Goal: Task Accomplishment & Management: Manage account settings

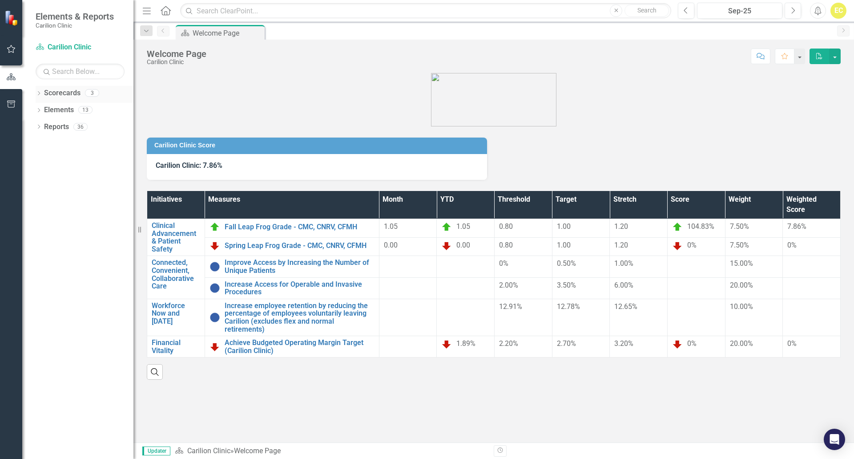
click at [36, 94] on icon "Dropdown" at bounding box center [39, 94] width 6 height 5
click at [65, 130] on link "Endocrinology" at bounding box center [91, 127] width 85 height 10
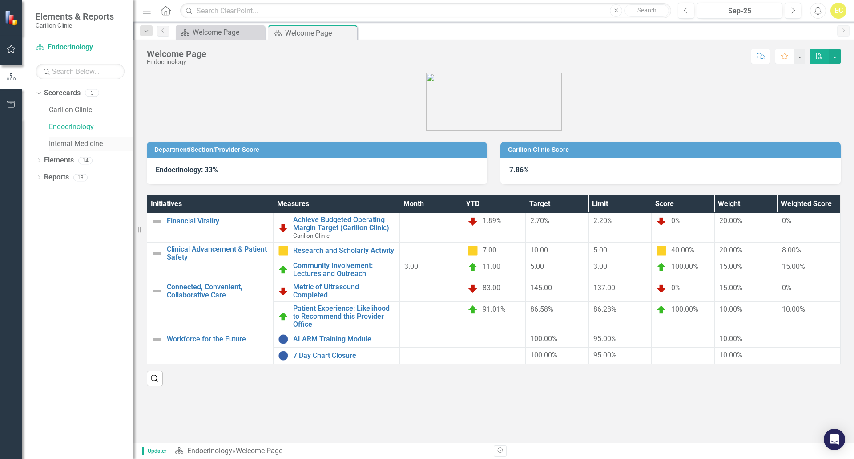
click at [58, 144] on link "Internal Medicine" at bounding box center [91, 144] width 85 height 10
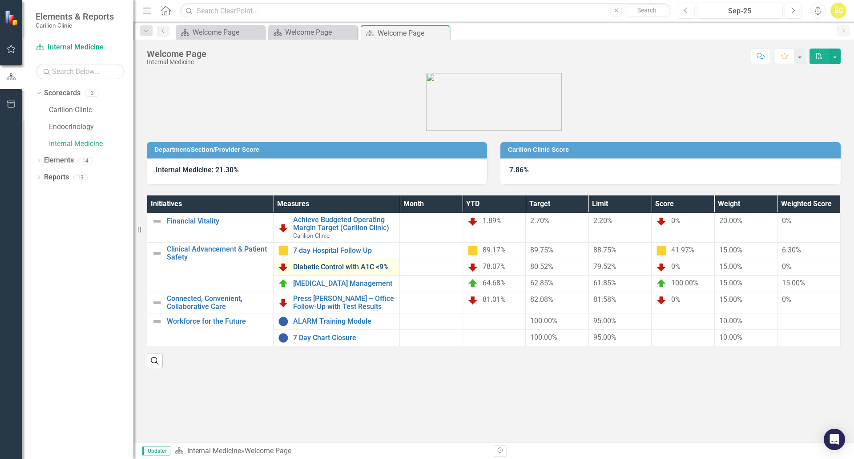
click at [342, 270] on link "Diabetic Control with A1C <9%" at bounding box center [344, 267] width 102 height 8
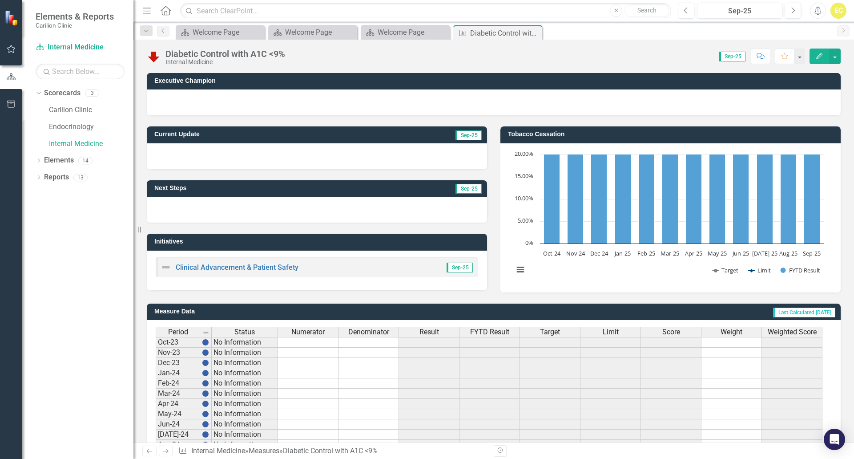
scroll to position [163, 0]
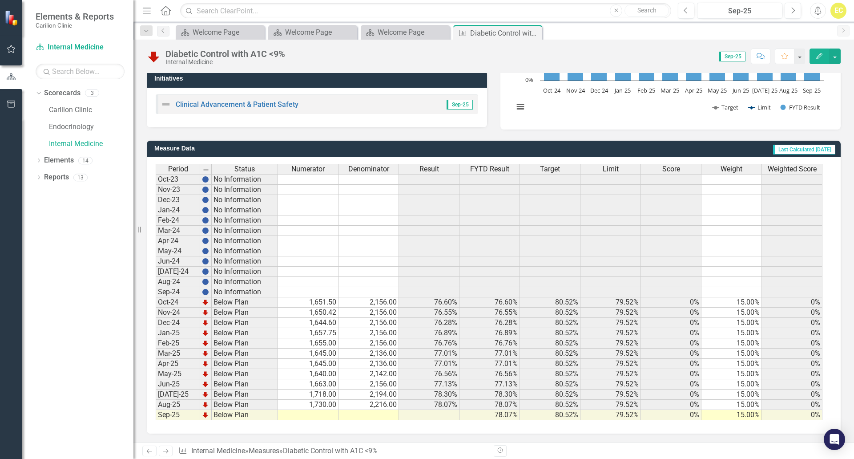
click at [371, 417] on td at bounding box center [369, 415] width 61 height 10
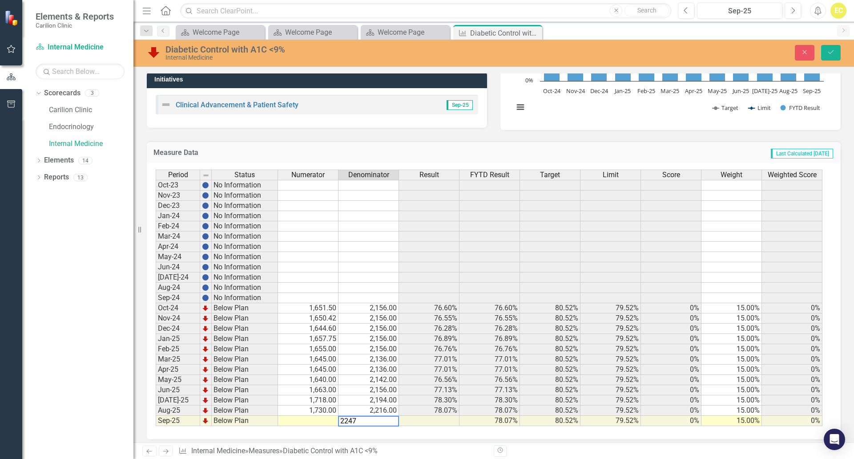
type textarea "2247"
click at [332, 421] on td at bounding box center [308, 421] width 61 height 10
type textarea "1761"
click at [75, 380] on div "Dropdown Scorecards 3 Carilion Clinic Endocrinology Internal Medicine Dropdown …" at bounding box center [77, 272] width 111 height 373
click at [833, 45] on button "Save" at bounding box center [831, 53] width 20 height 16
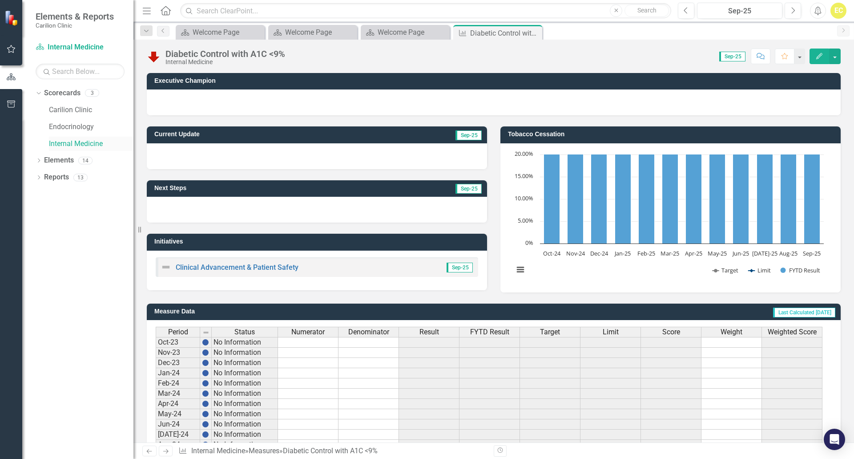
click at [102, 146] on link "Internal Medicine" at bounding box center [91, 144] width 85 height 10
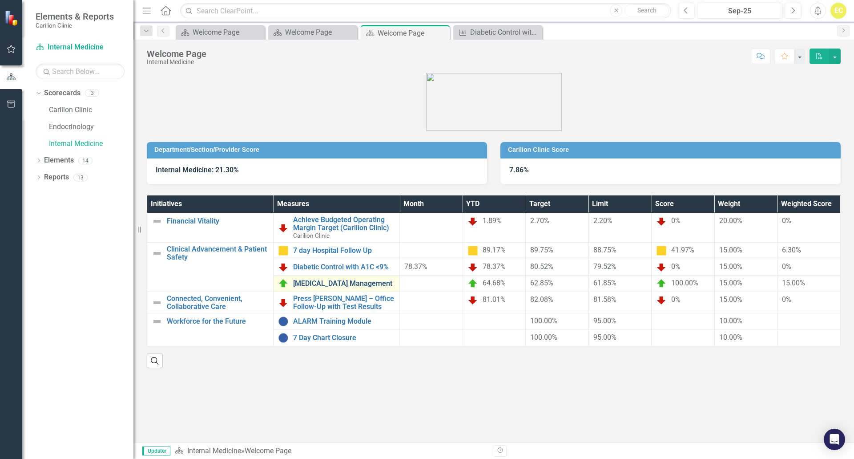
click at [322, 287] on link "[MEDICAL_DATA] Management" at bounding box center [344, 283] width 102 height 8
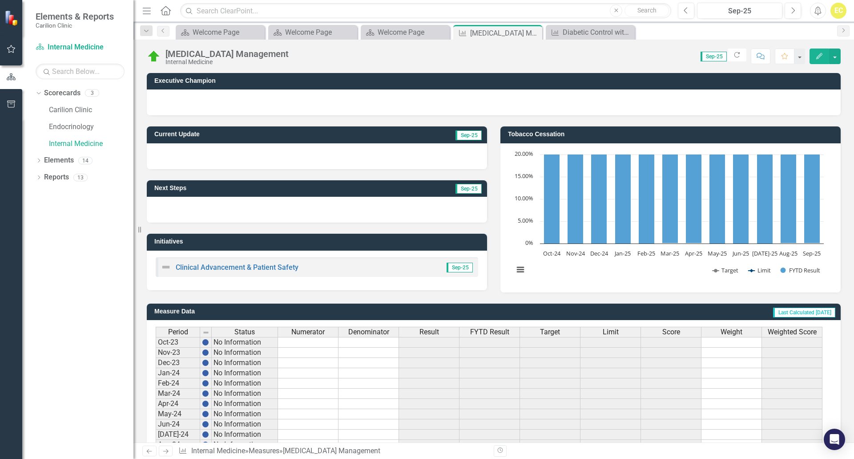
scroll to position [163, 0]
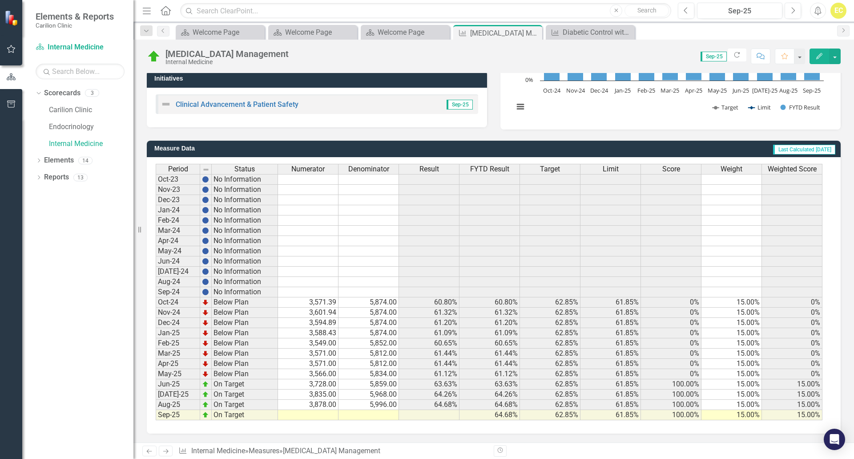
click at [357, 415] on td at bounding box center [369, 415] width 61 height 10
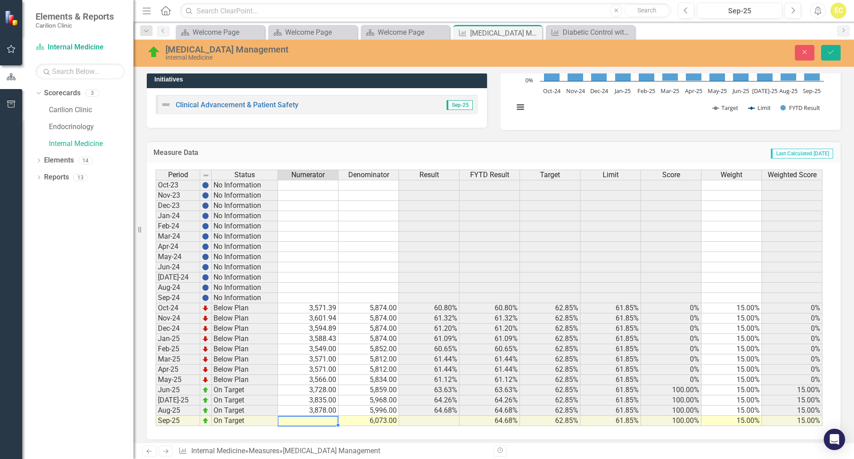
click at [308, 423] on td at bounding box center [308, 421] width 61 height 10
type textarea "6073"
click at [834, 55] on icon "Save" at bounding box center [831, 52] width 8 height 6
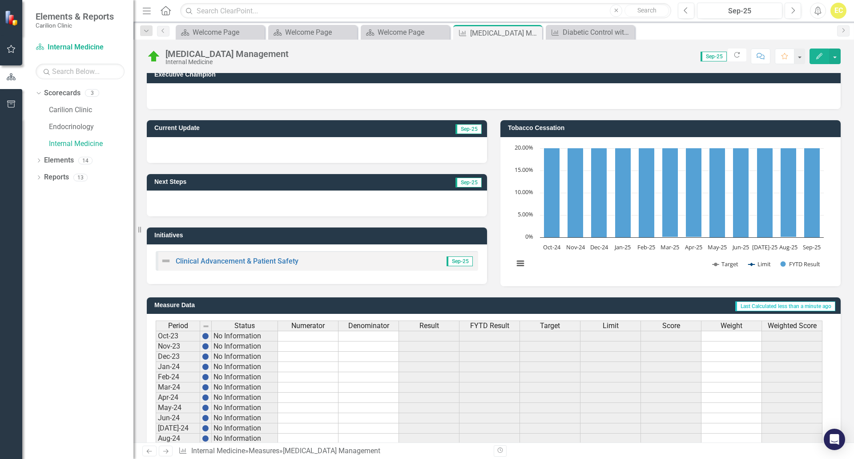
scroll to position [0, 0]
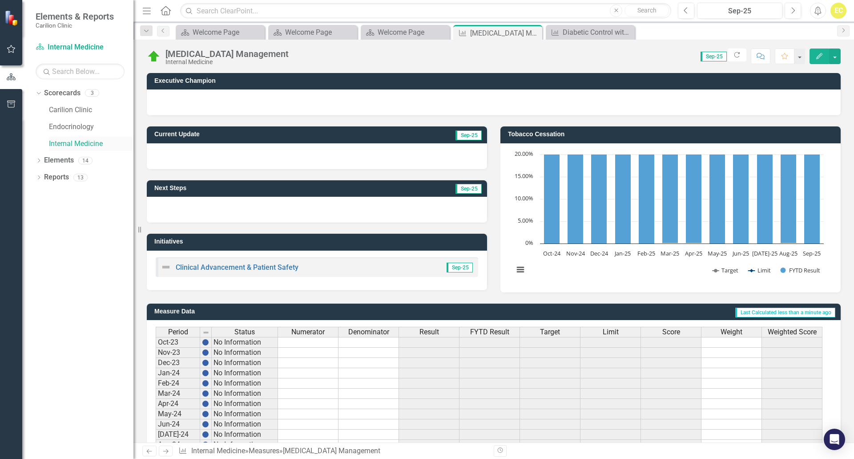
click at [69, 144] on link "Internal Medicine" at bounding box center [91, 144] width 85 height 10
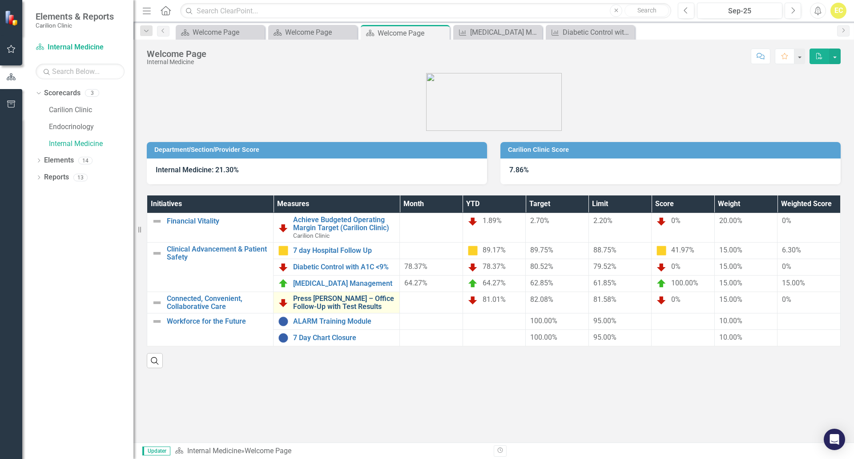
click at [336, 304] on link "Press [PERSON_NAME] – Office Follow-Up with Test Results" at bounding box center [344, 303] width 102 height 16
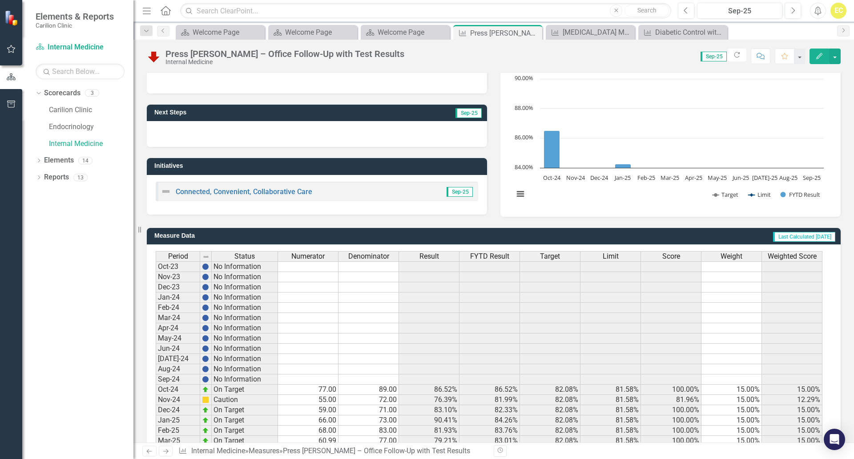
scroll to position [163, 0]
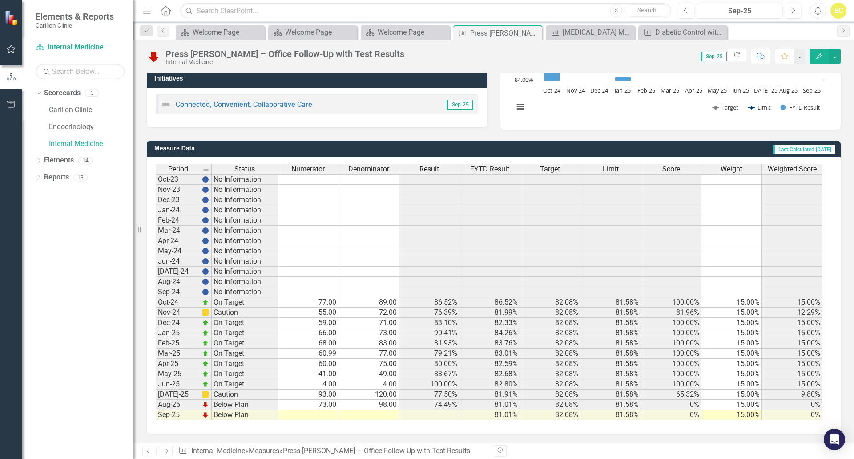
click at [382, 414] on td at bounding box center [369, 415] width 61 height 10
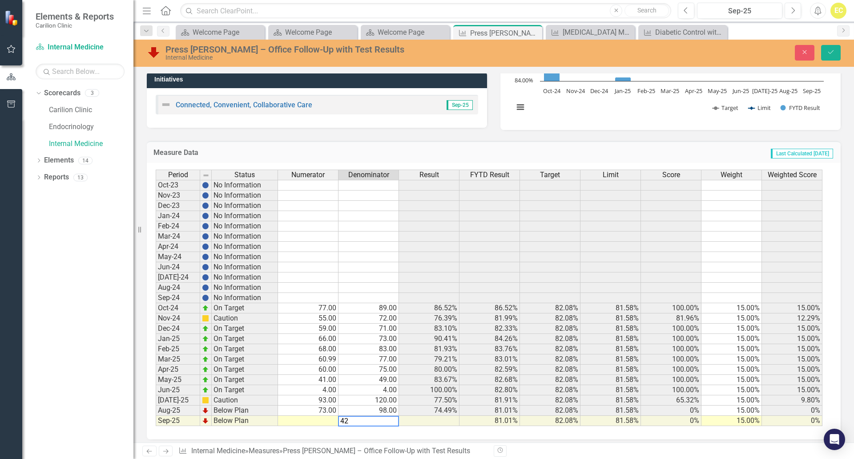
click at [333, 420] on td at bounding box center [308, 421] width 61 height 10
type textarea "42"
click at [829, 49] on icon "Save" at bounding box center [831, 52] width 8 height 6
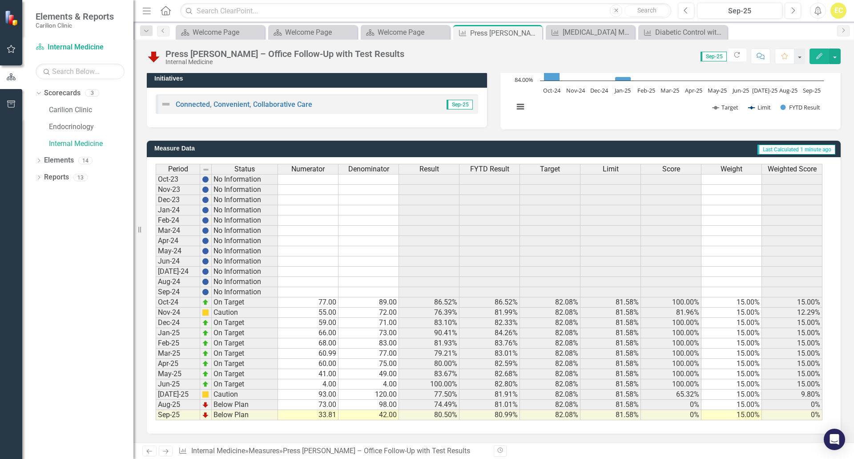
click at [323, 413] on td "33.81" at bounding box center [308, 415] width 61 height 10
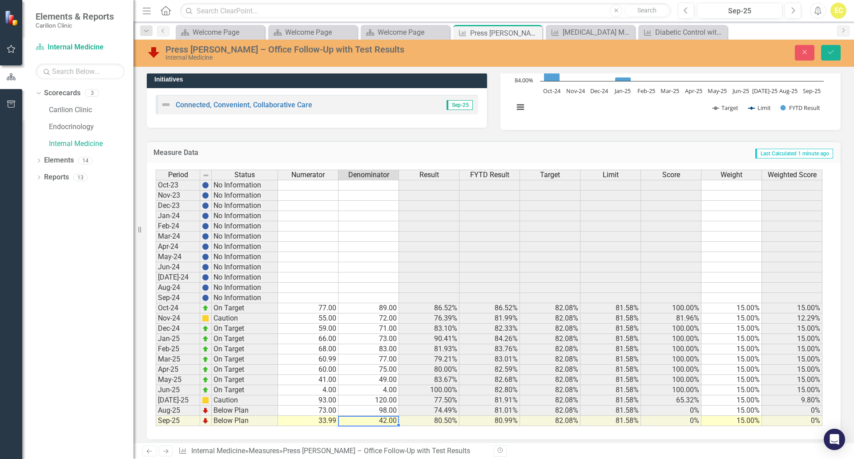
type textarea "42"
click at [844, 51] on div "Close Save" at bounding box center [704, 53] width 287 height 16
click at [843, 51] on div "Close Save" at bounding box center [704, 53] width 287 height 16
click at [829, 56] on button "Save" at bounding box center [831, 53] width 20 height 16
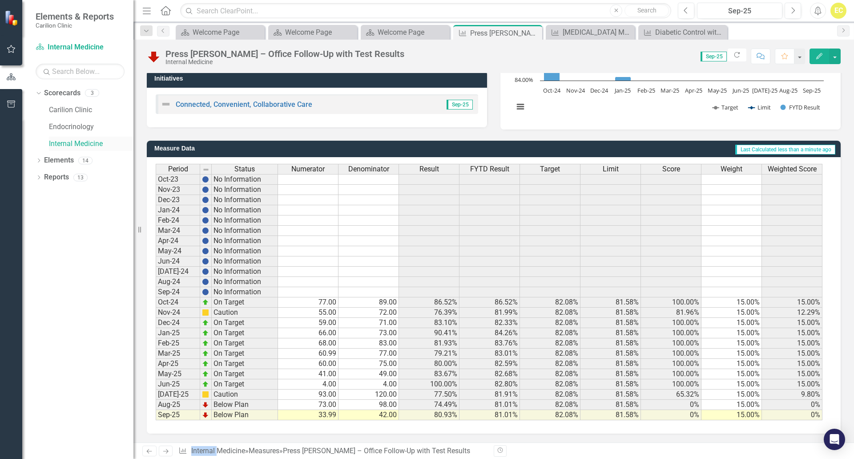
click at [85, 142] on link "Internal Medicine" at bounding box center [91, 144] width 85 height 10
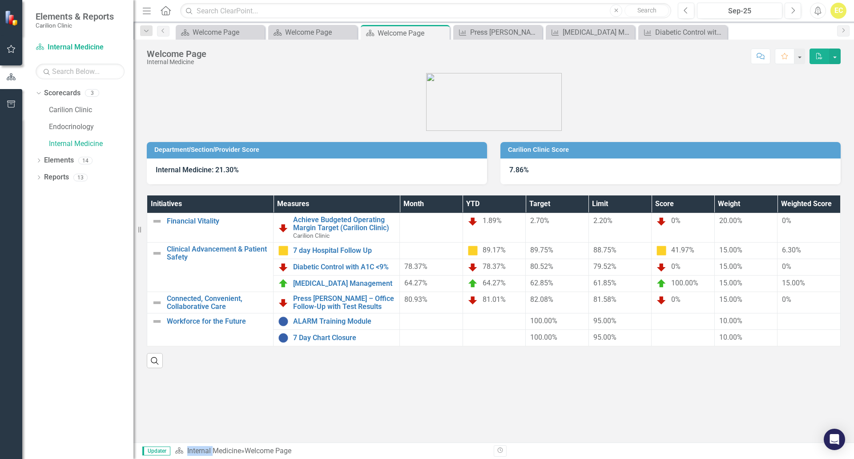
click at [398, 414] on div "Department/Section/Provider Score Internal Medicine: 21.30% Carilion Clinic Sco…" at bounding box center [494, 257] width 721 height 369
click at [75, 132] on link "Endocrinology" at bounding box center [91, 127] width 85 height 10
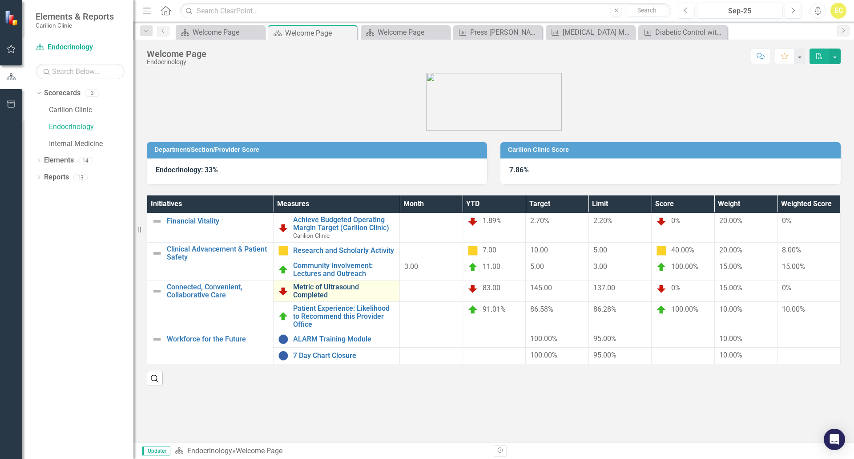
click at [302, 295] on link "Metric of Ultrasound Completed" at bounding box center [344, 291] width 102 height 16
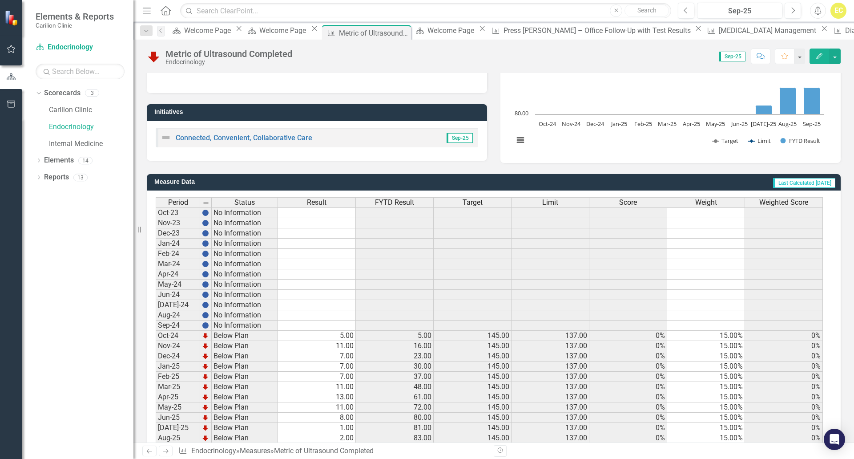
scroll to position [163, 0]
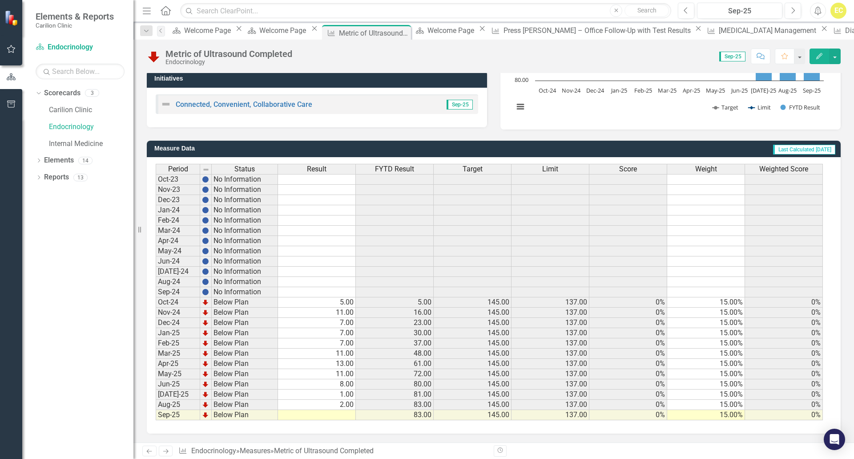
click at [317, 417] on td at bounding box center [317, 415] width 78 height 10
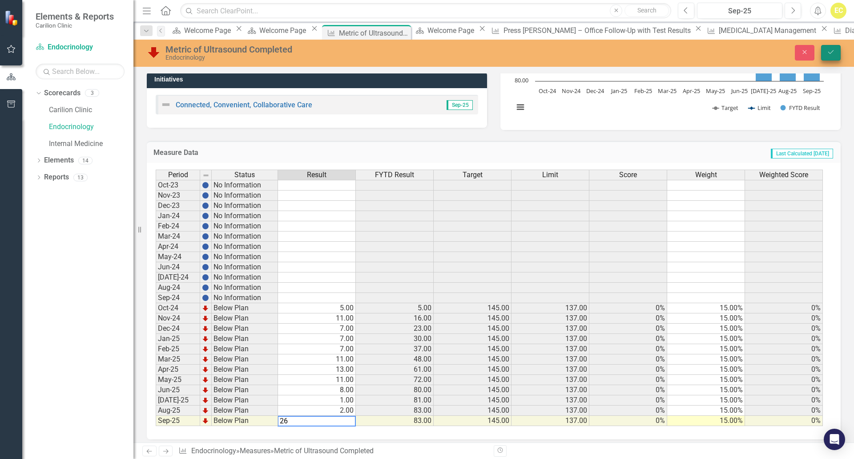
type textarea "26"
click at [838, 50] on button "Save" at bounding box center [831, 53] width 20 height 16
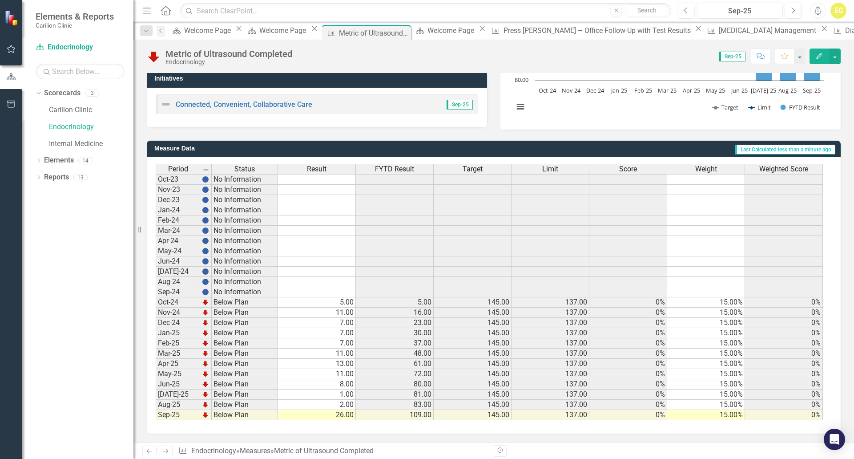
scroll to position [0, 0]
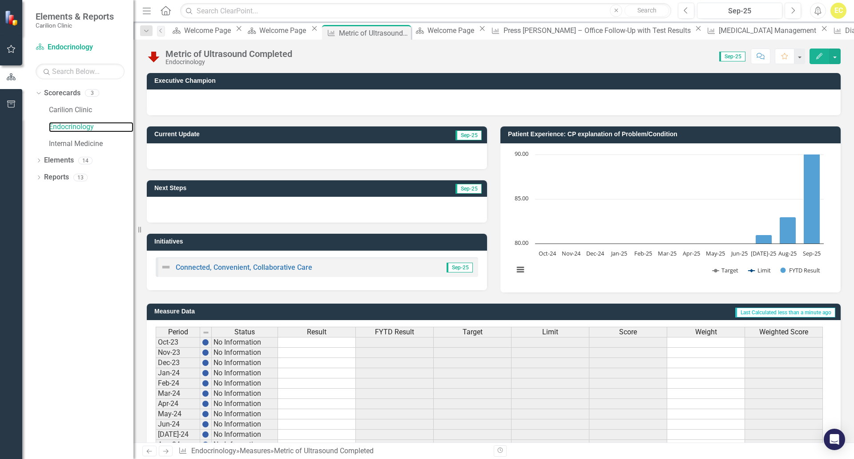
drag, startPoint x: 78, startPoint y: 126, endPoint x: 87, endPoint y: 136, distance: 13.2
click at [78, 126] on link "Endocrinology" at bounding box center [91, 127] width 85 height 10
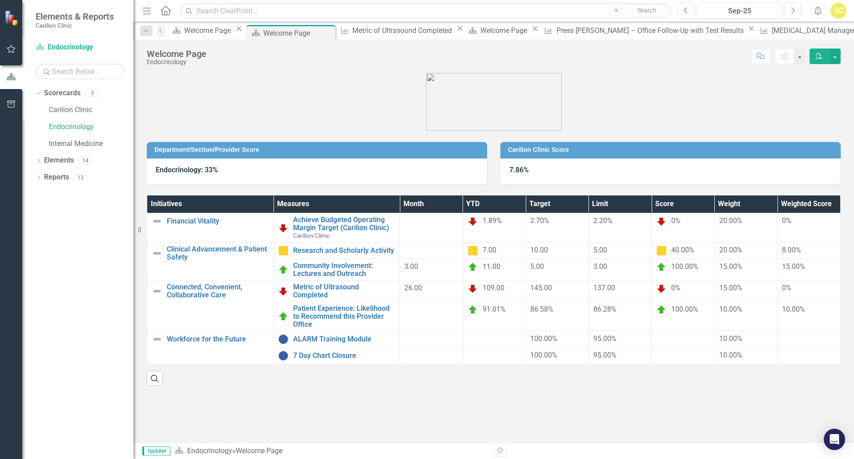
click at [584, 408] on div "Department/Section/Provider Score Endocrinology: 33% Carilion Clinic Score 7.86…" at bounding box center [494, 257] width 721 height 369
click at [353, 315] on link "Patient Experience: Likelihood to Recommend this Provider Office" at bounding box center [344, 316] width 102 height 24
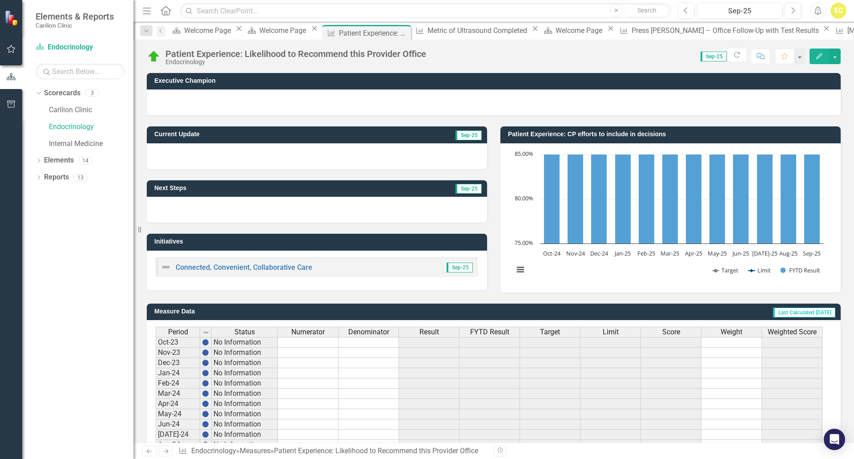
scroll to position [163, 0]
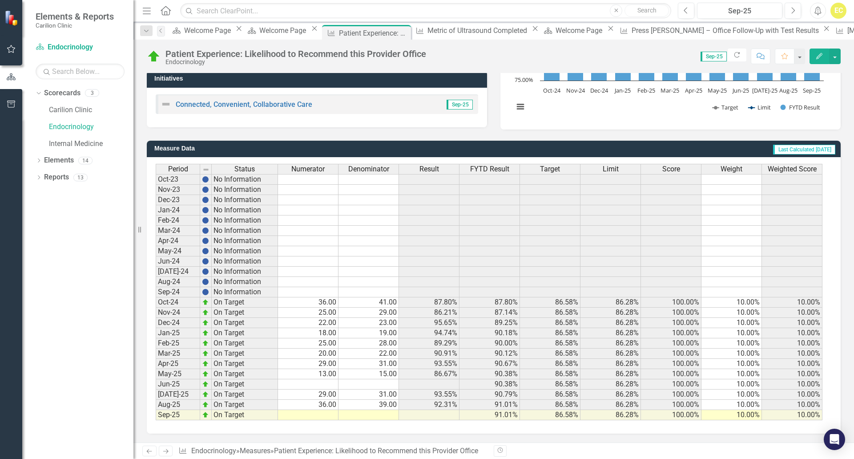
click at [368, 418] on td at bounding box center [369, 415] width 61 height 10
click at [364, 407] on td "39.00" at bounding box center [369, 405] width 61 height 10
click at [366, 413] on td at bounding box center [369, 415] width 61 height 10
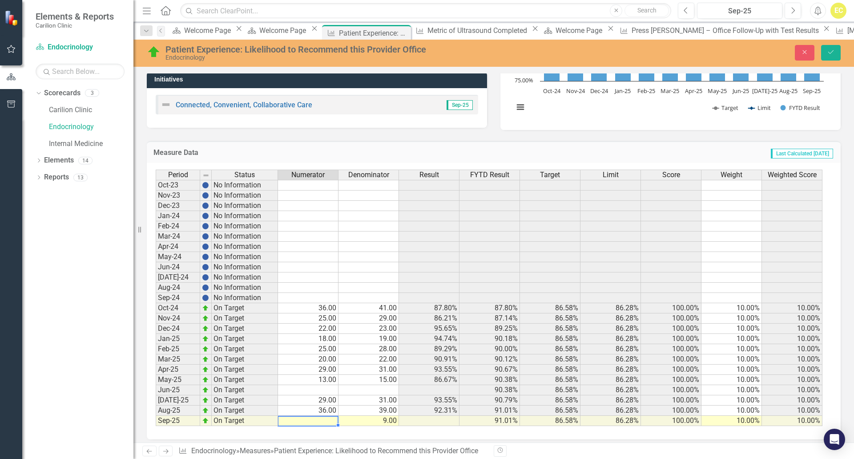
click at [329, 420] on td at bounding box center [308, 421] width 61 height 10
type textarea "8.0"
click at [835, 52] on button "Save" at bounding box center [831, 53] width 20 height 16
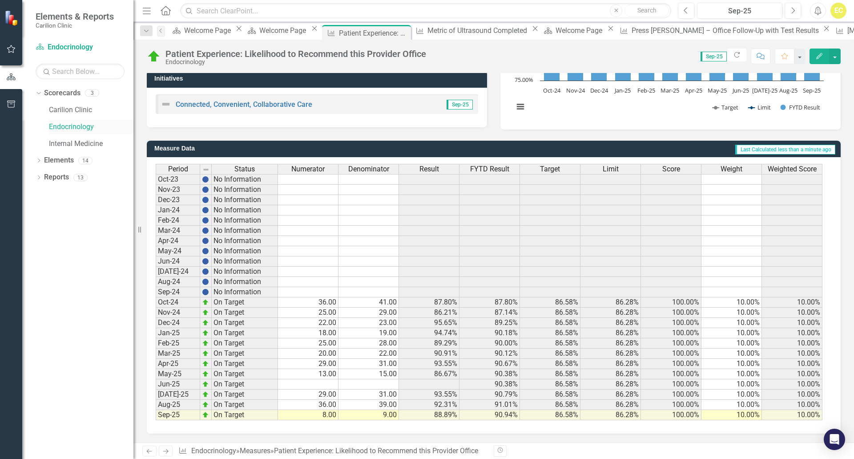
click at [65, 122] on link "Endocrinology" at bounding box center [91, 127] width 85 height 10
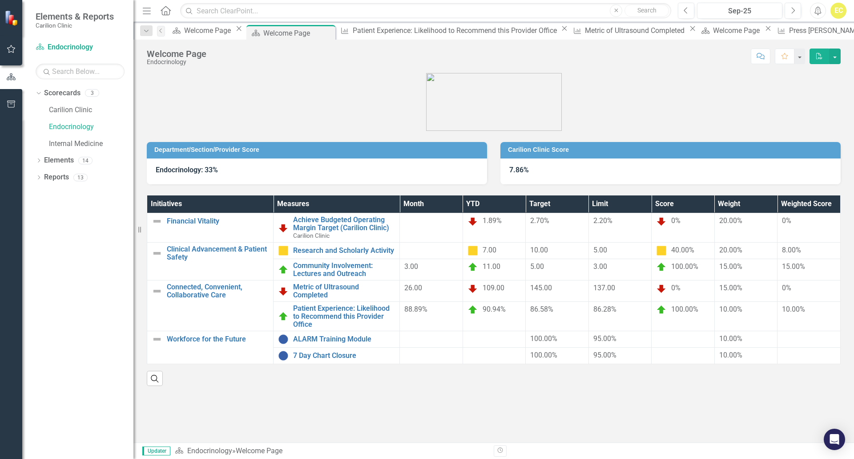
click at [197, 416] on div "Department/Section/Provider Score Endocrinology: 33% Carilion Clinic Score 7.86…" at bounding box center [494, 257] width 721 height 369
click at [304, 359] on link "7 Day Chart Closure" at bounding box center [344, 356] width 102 height 8
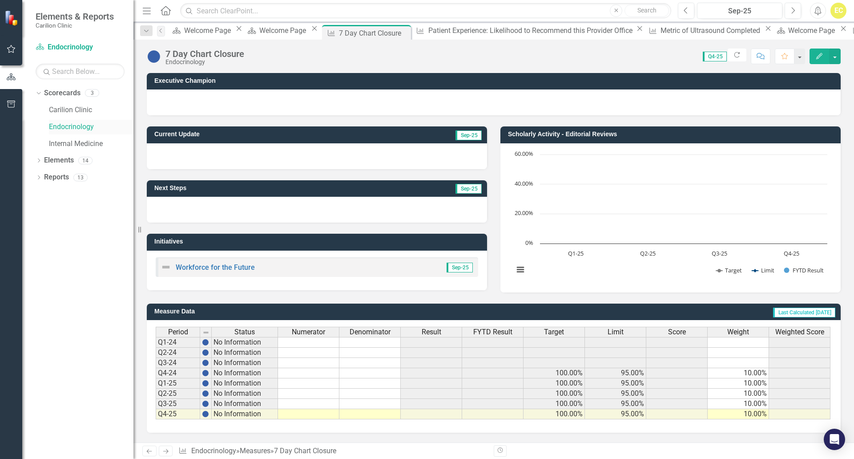
click at [65, 132] on div "Endocrinology" at bounding box center [91, 127] width 85 height 15
click at [85, 226] on div "Dropdown Scorecards 3 Carilion Clinic Endocrinology Internal Medicine Dropdown …" at bounding box center [77, 272] width 111 height 373
click at [78, 133] on div "Endocrinology" at bounding box center [91, 127] width 85 height 15
click at [203, 33] on div "Welcome Page" at bounding box center [208, 30] width 49 height 11
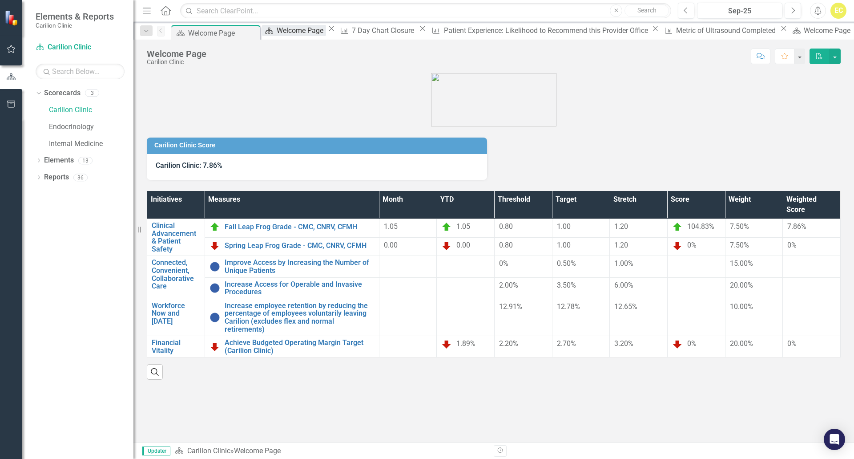
click at [310, 35] on div "Welcome Page" at bounding box center [301, 30] width 49 height 11
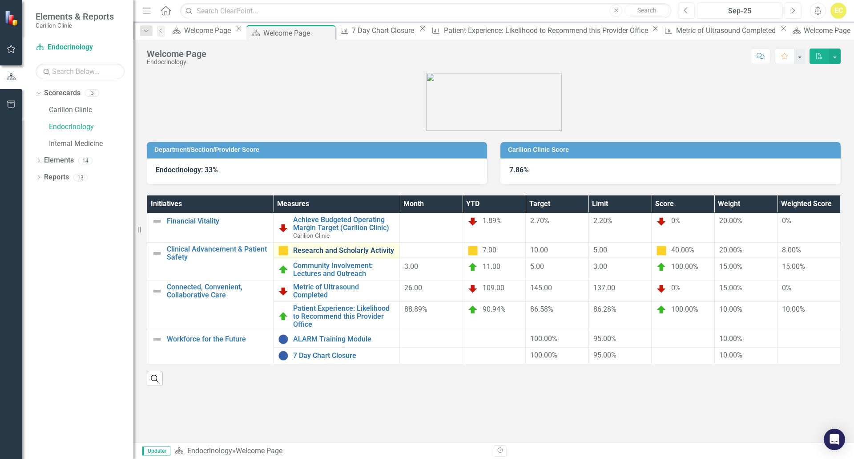
click at [356, 252] on link "Research and Scholarly Activity" at bounding box center [344, 251] width 102 height 8
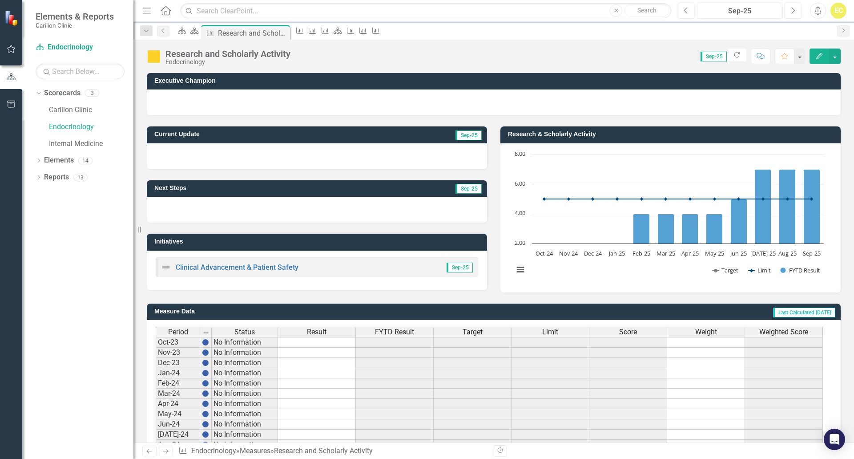
scroll to position [163, 0]
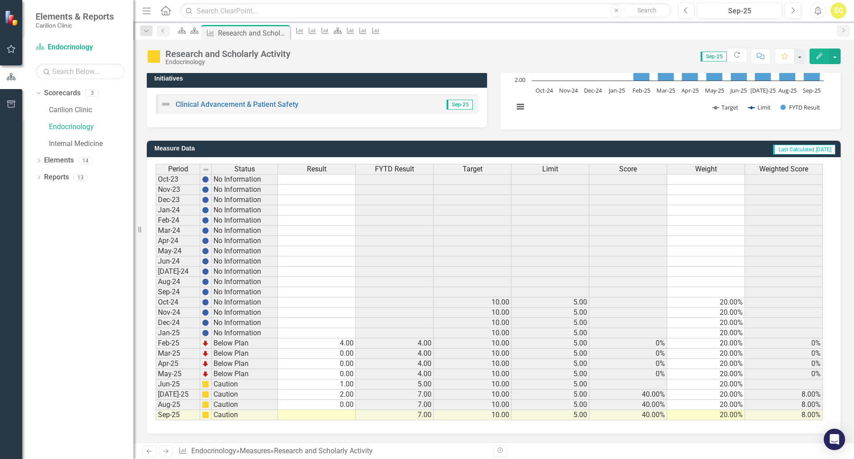
click at [298, 415] on td at bounding box center [317, 415] width 78 height 10
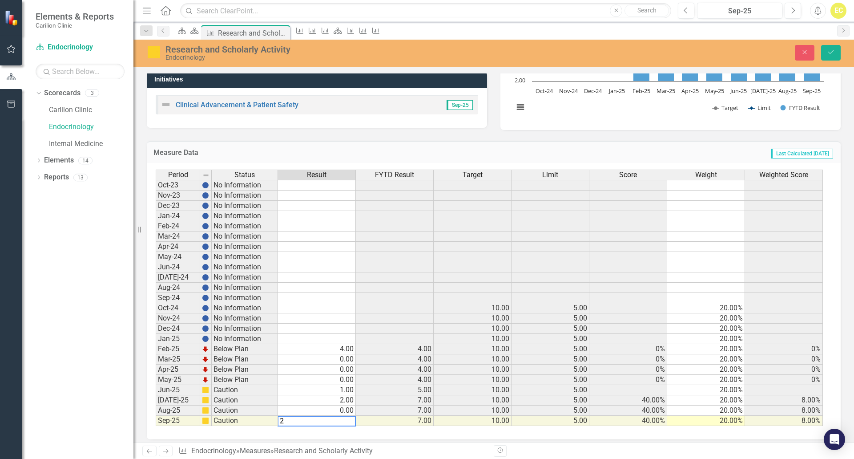
type textarea "2"
click at [68, 404] on div "Dropdown Scorecards 3 Carilion Clinic Endocrinology Internal Medicine Dropdown …" at bounding box center [77, 272] width 111 height 373
click at [827, 53] on icon "Save" at bounding box center [831, 52] width 8 height 6
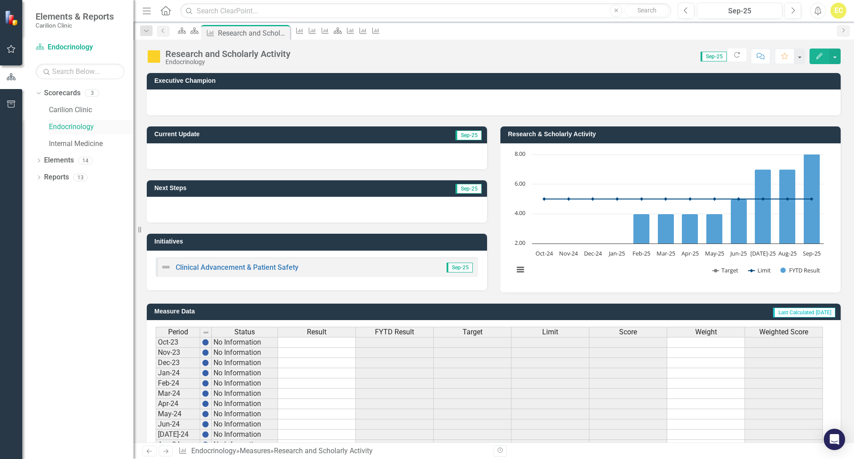
click at [67, 129] on link "Endocrinology" at bounding box center [91, 127] width 85 height 10
